Goal: Information Seeking & Learning: Learn about a topic

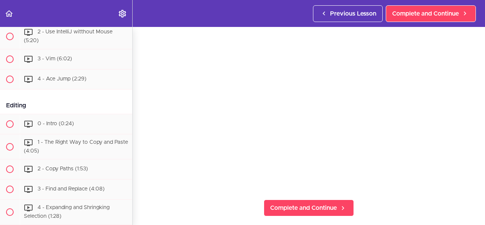
scroll to position [114, 0]
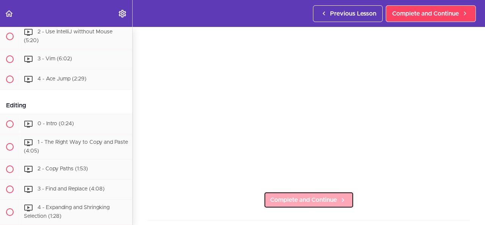
click at [307, 203] on link "Complete and Continue" at bounding box center [309, 199] width 90 height 17
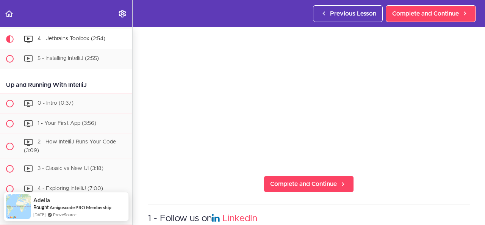
scroll to position [114, 0]
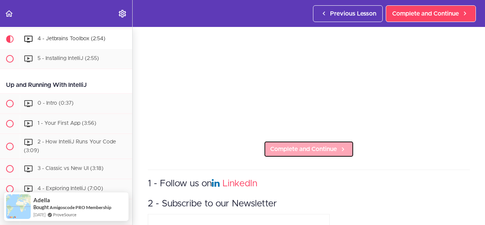
click at [286, 141] on link "Complete and Continue" at bounding box center [309, 149] width 90 height 17
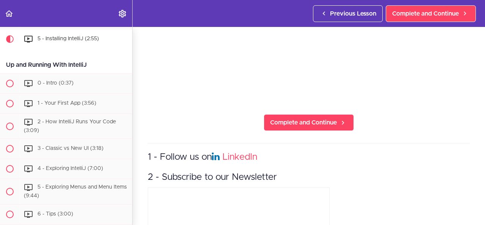
scroll to position [152, 0]
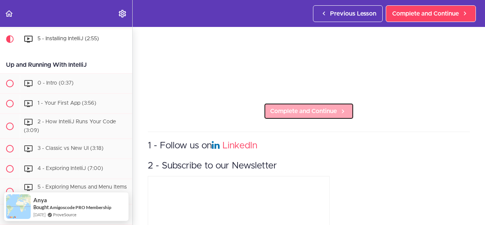
click at [286, 109] on span "Complete and Continue" at bounding box center [303, 111] width 67 height 9
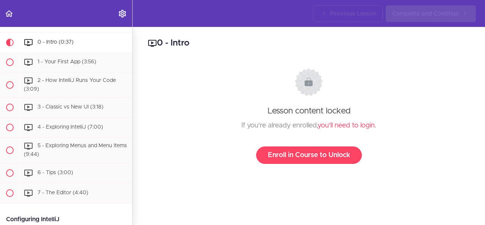
scroll to position [276, 0]
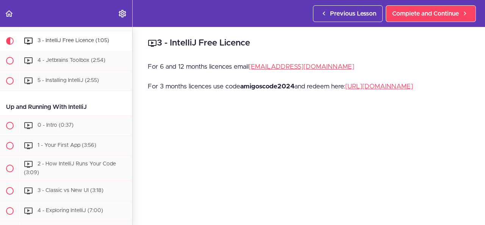
scroll to position [189, 0]
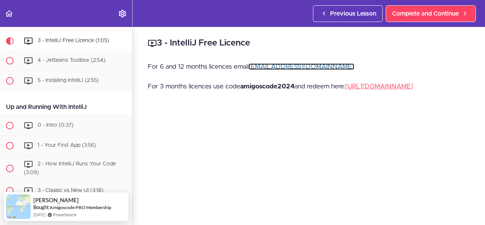
scroll to position [114, 0]
